Goal: Find specific page/section: Locate item on page

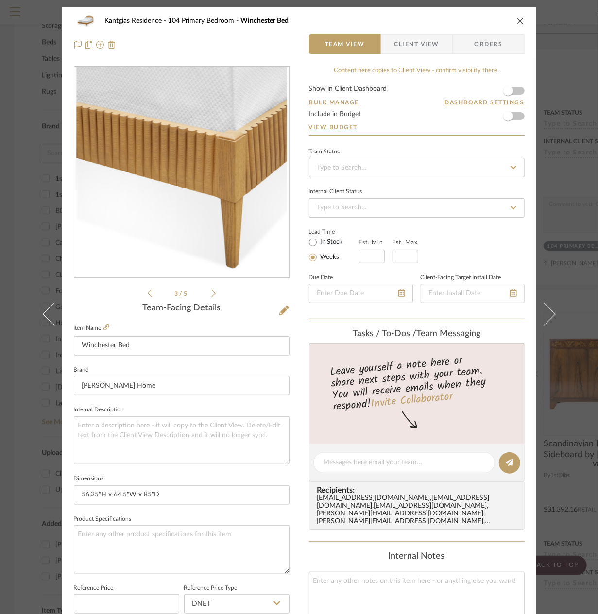
click at [517, 22] on icon "close" at bounding box center [521, 21] width 8 height 8
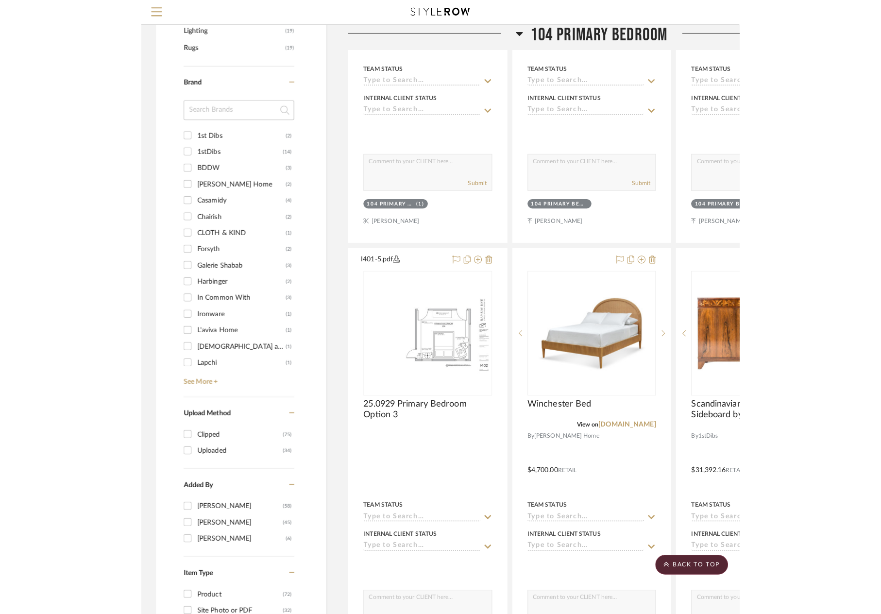
scroll to position [632, 0]
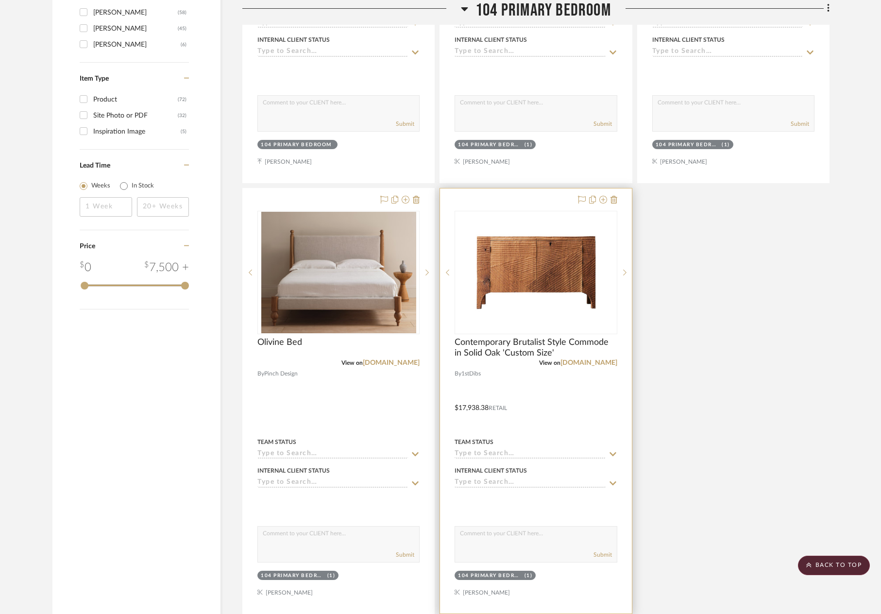
scroll to position [1258, 0]
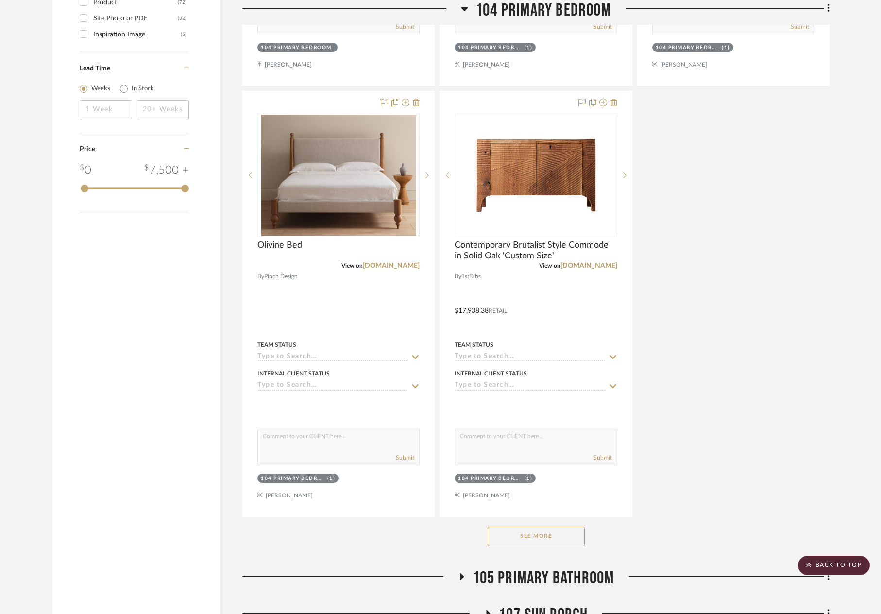
click at [564, 540] on button "See More" at bounding box center [536, 536] width 97 height 19
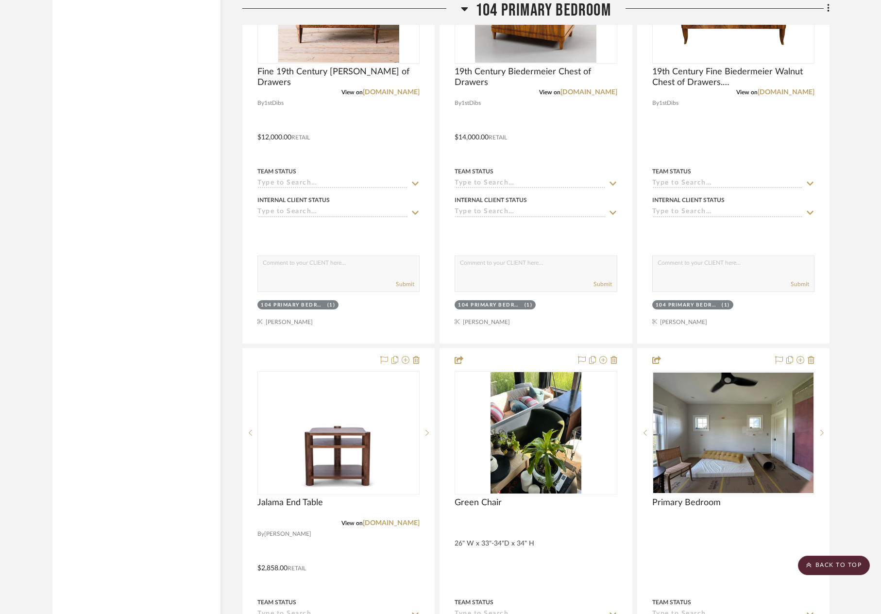
scroll to position [3153, 0]
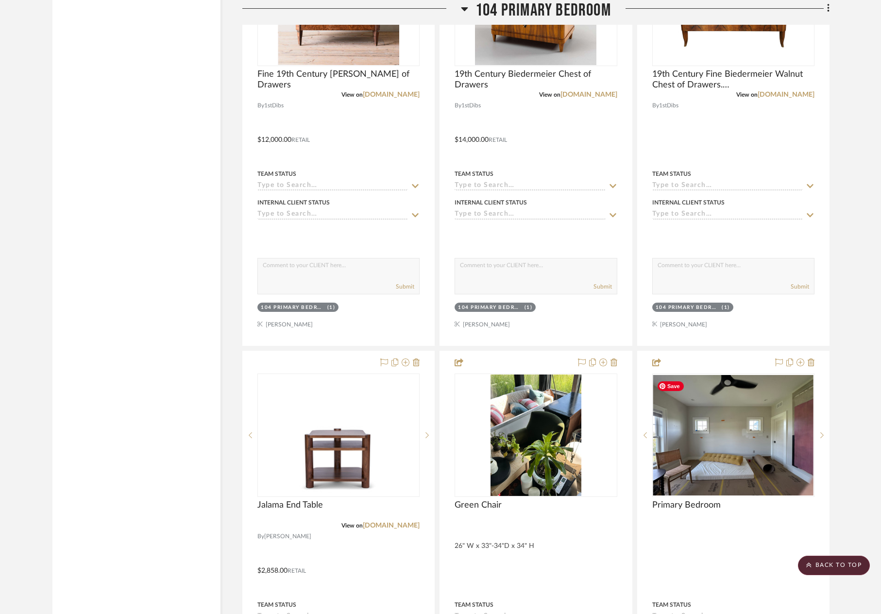
drag, startPoint x: 876, startPoint y: 334, endPoint x: 873, endPoint y: 326, distance: 9.2
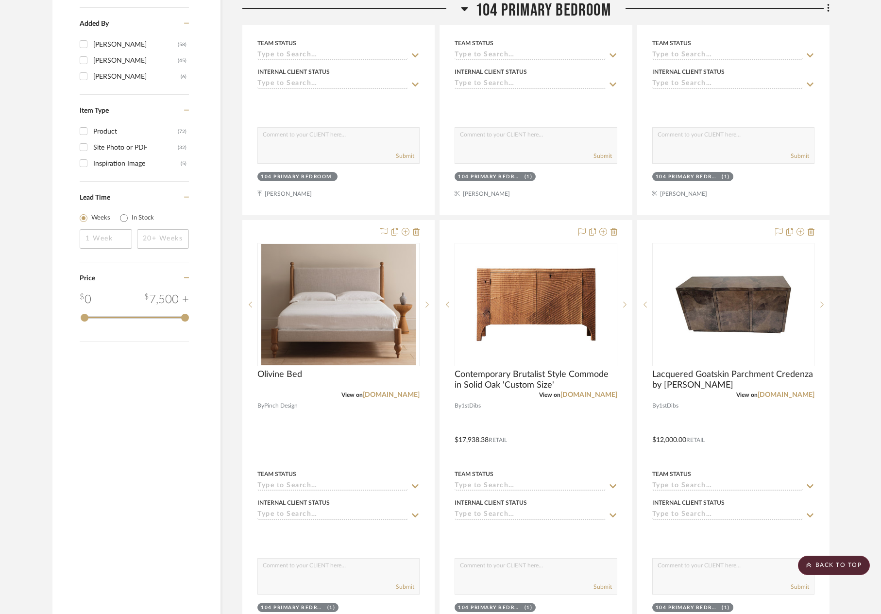
scroll to position [1064, 0]
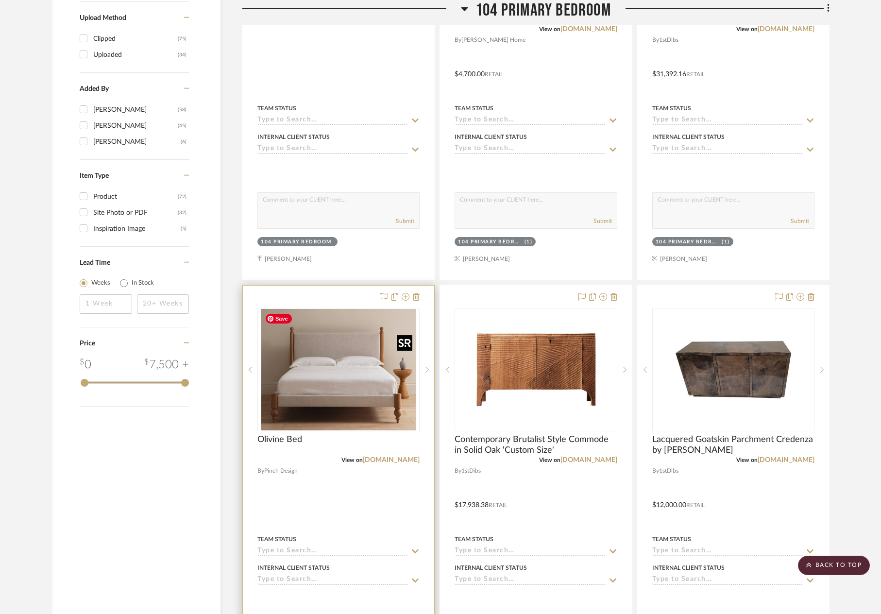
click at [311, 369] on img "0" at bounding box center [338, 369] width 155 height 121
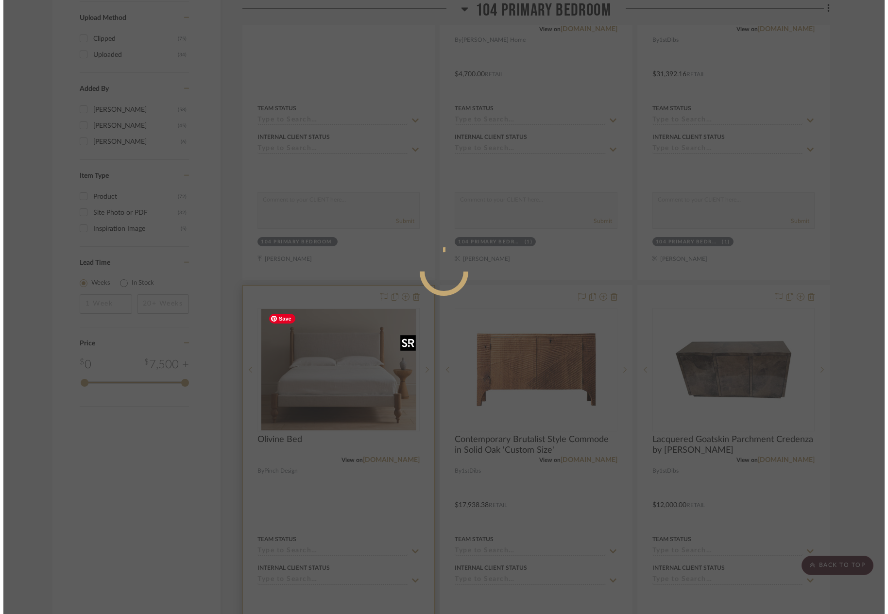
scroll to position [0, 0]
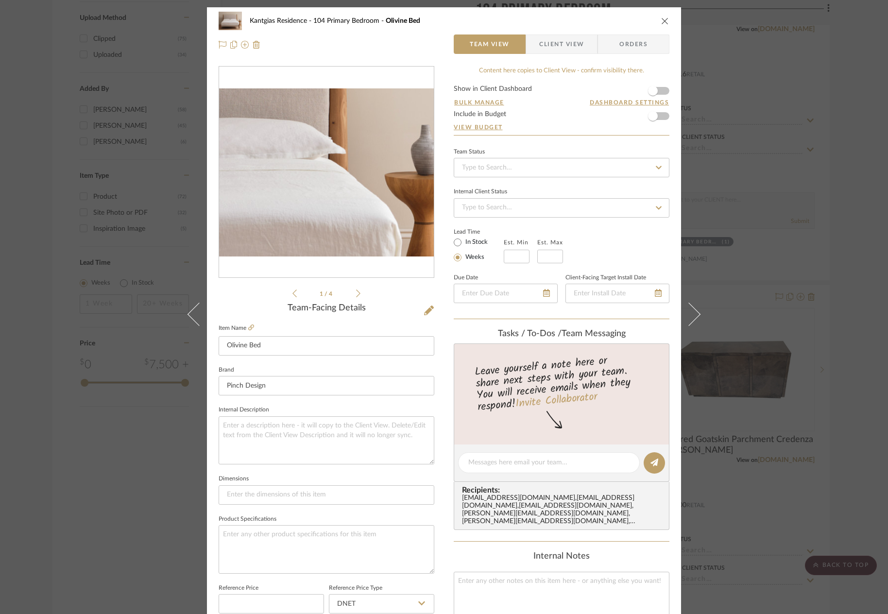
click at [379, 172] on img "0" at bounding box center [326, 172] width 215 height 168
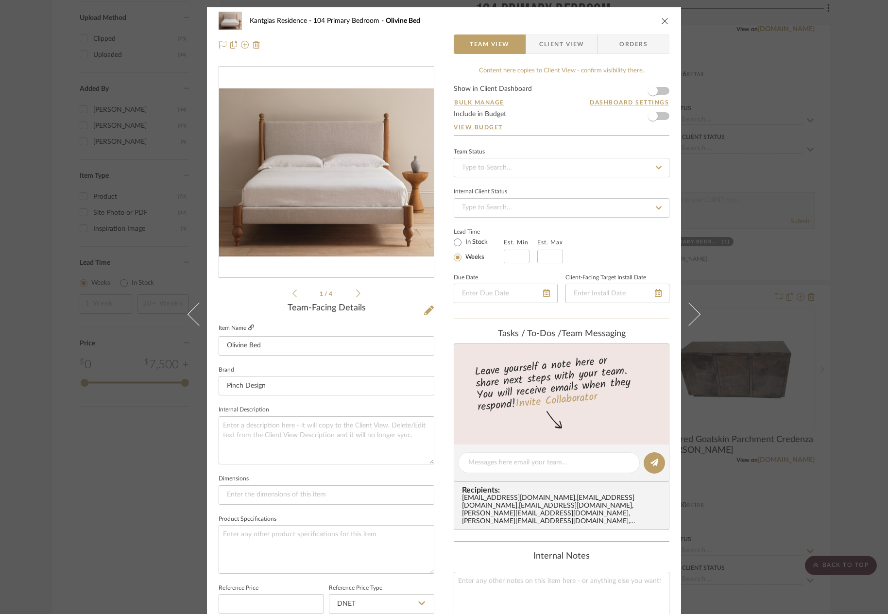
click at [249, 327] on icon at bounding box center [251, 328] width 6 height 6
